Goal: Task Accomplishment & Management: Manage account settings

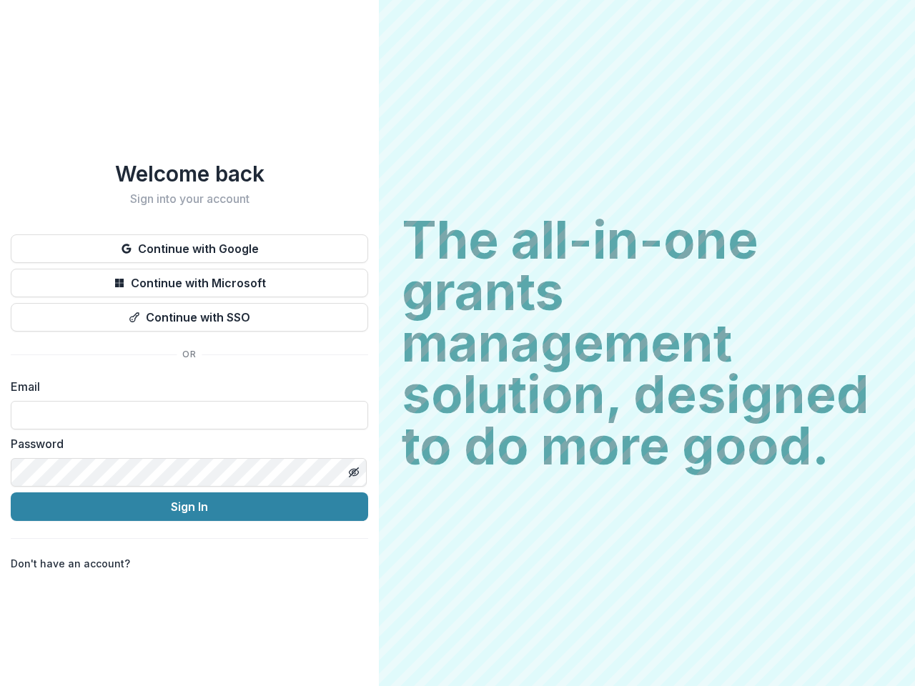
click at [457, 343] on h2 "The all-in-one grants management solution, designed to do more good." at bounding box center [647, 342] width 490 height 257
click at [189, 243] on button "Continue with Google" at bounding box center [189, 248] width 357 height 29
click at [189, 277] on button "Continue with Microsoft" at bounding box center [189, 283] width 357 height 29
click at [189, 312] on button "Continue with SSO" at bounding box center [189, 317] width 357 height 29
